Goal: Navigation & Orientation: Find specific page/section

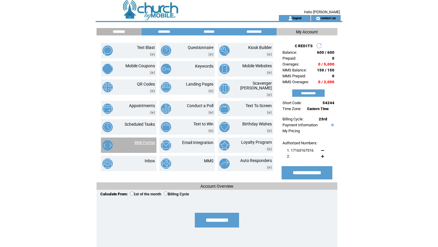
click at [146, 140] on link "Web Forms" at bounding box center [144, 142] width 21 height 5
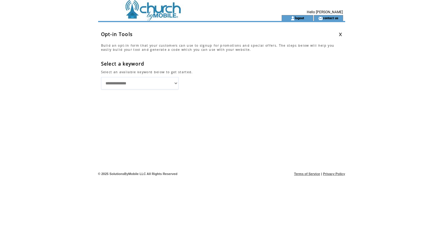
click at [177, 86] on select "**********" at bounding box center [139, 83] width 77 height 12
click at [175, 84] on select "**********" at bounding box center [139, 83] width 77 height 12
click at [338, 33] on link at bounding box center [340, 34] width 4 height 4
click at [339, 33] on link at bounding box center [340, 34] width 4 height 4
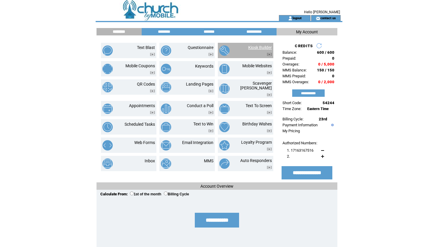
click at [262, 48] on link "Kiosk Builder" at bounding box center [260, 47] width 24 height 5
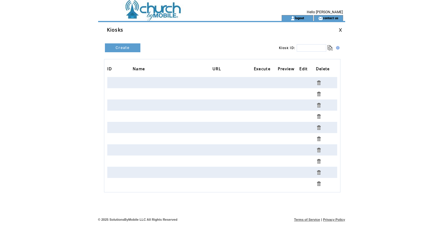
click at [340, 30] on link at bounding box center [340, 30] width 4 height 4
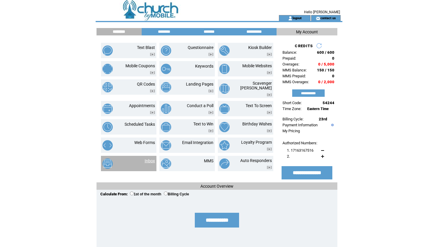
click at [149, 159] on link "Inbox" at bounding box center [150, 161] width 10 height 5
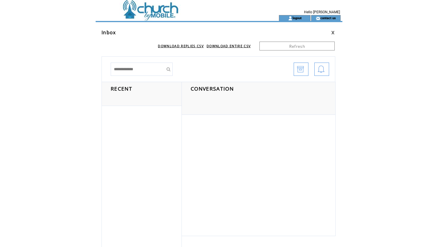
click at [125, 88] on span "RECENT" at bounding box center [122, 88] width 22 height 7
click at [205, 88] on span "CONVERSATION" at bounding box center [212, 88] width 43 height 7
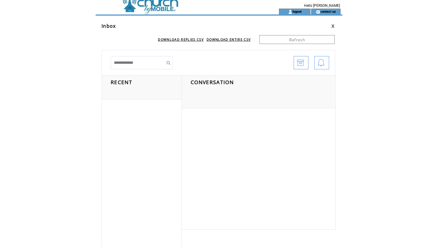
scroll to position [6, 0]
click at [160, 9] on td at bounding box center [177, 12] width 162 height 6
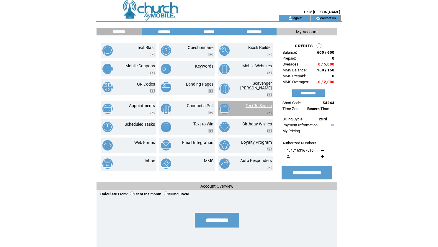
click at [255, 103] on link "Text To Screen" at bounding box center [259, 105] width 26 height 5
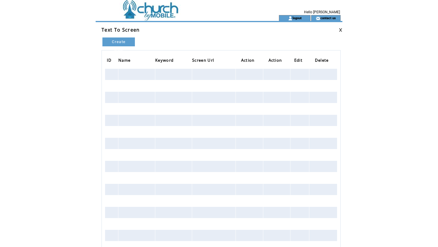
click at [340, 31] on link at bounding box center [341, 30] width 4 height 4
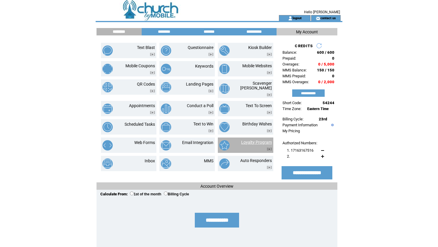
click at [263, 140] on link "Loyalty Program" at bounding box center [256, 142] width 31 height 5
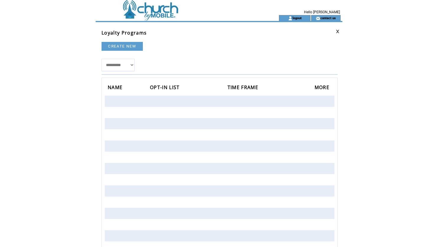
click at [337, 32] on link at bounding box center [338, 32] width 4 height 4
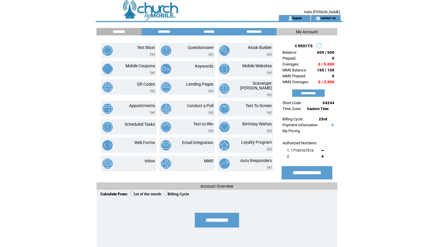
click at [123, 29] on input "********" at bounding box center [119, 31] width 44 height 5
click at [294, 19] on link "logout" at bounding box center [297, 18] width 9 height 4
